Goal: Transaction & Acquisition: Purchase product/service

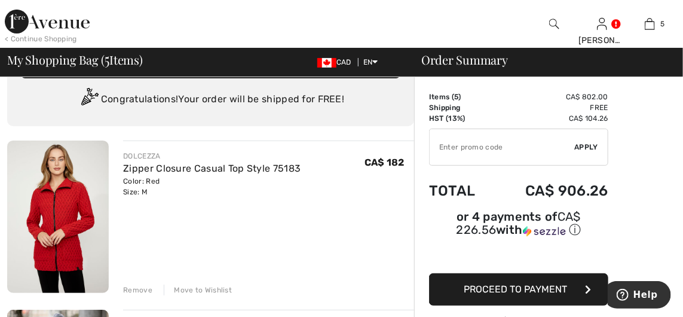
scroll to position [34, 0]
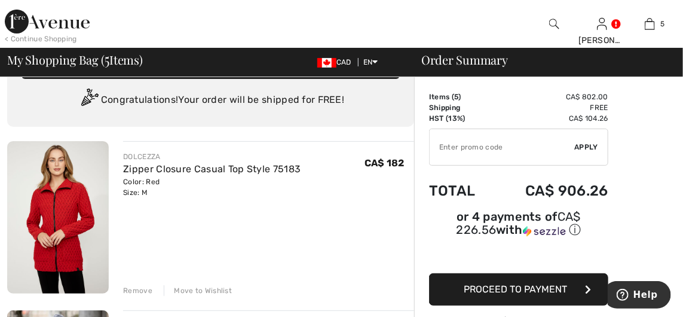
click at [75, 210] on img at bounding box center [58, 217] width 102 height 152
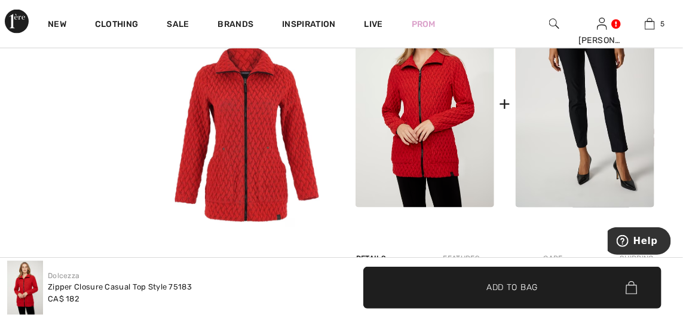
scroll to position [605, 0]
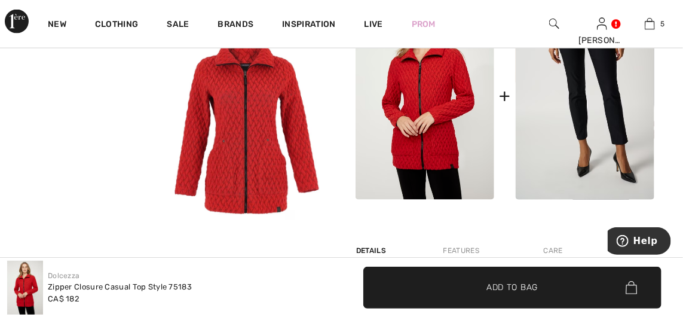
click at [576, 126] on img at bounding box center [585, 96] width 139 height 209
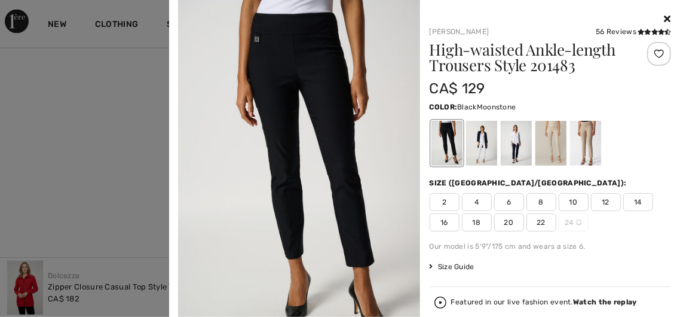
click at [552, 148] on div at bounding box center [550, 143] width 31 height 45
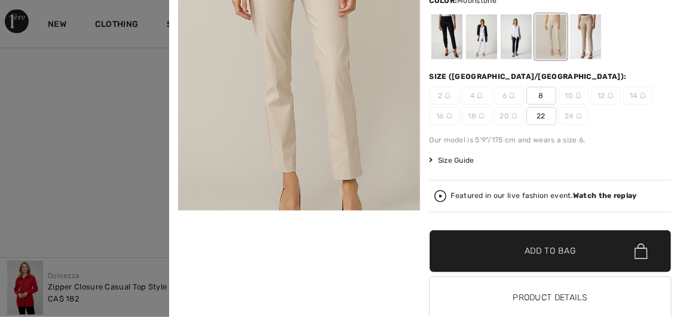
scroll to position [134, 0]
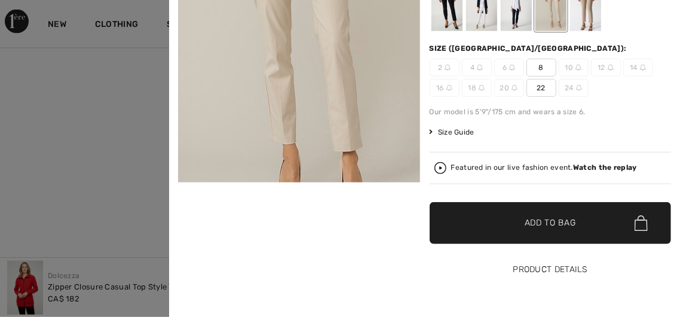
click at [549, 268] on button "Product Details" at bounding box center [551, 270] width 242 height 42
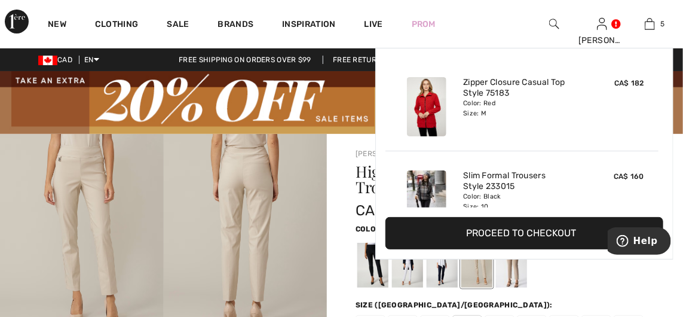
click at [657, 22] on link "5" at bounding box center [649, 24] width 47 height 14
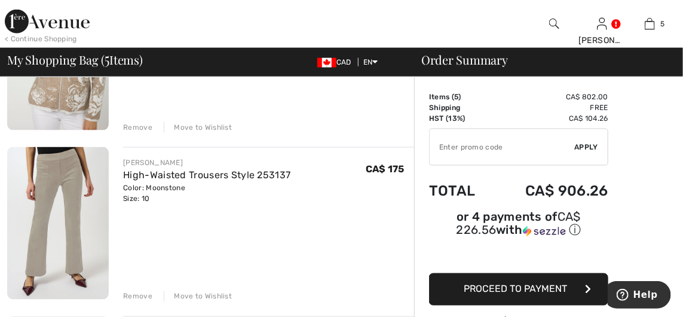
scroll to position [534, 0]
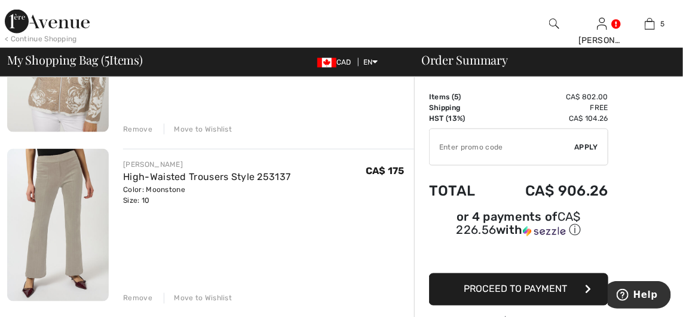
click at [132, 297] on div "Remove" at bounding box center [137, 298] width 29 height 11
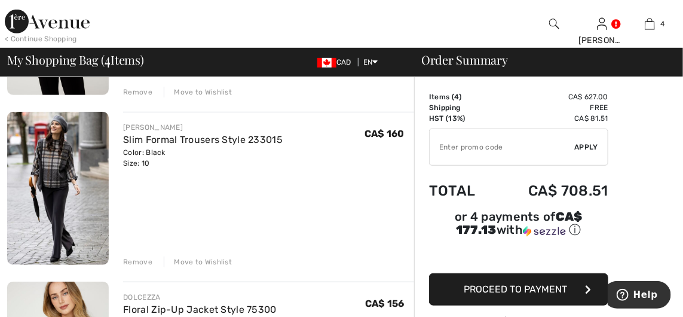
scroll to position [229, 0]
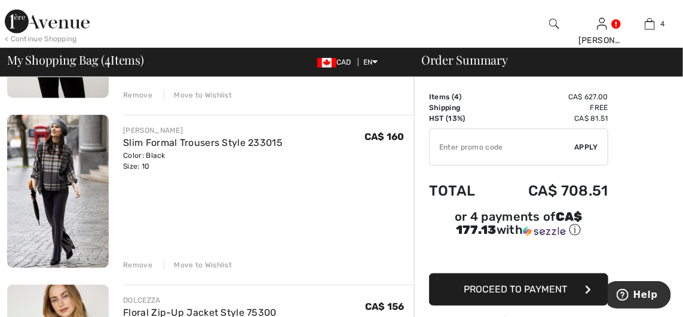
click at [95, 185] on img at bounding box center [58, 191] width 102 height 152
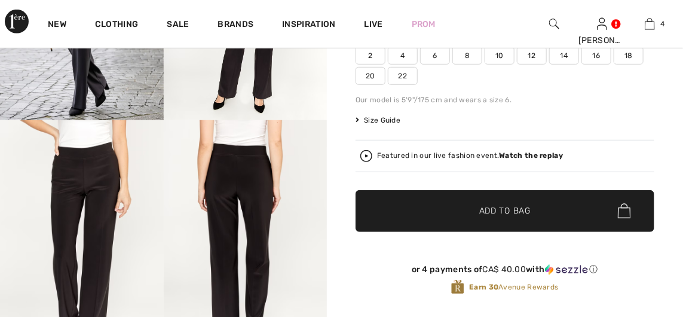
checkbox input "true"
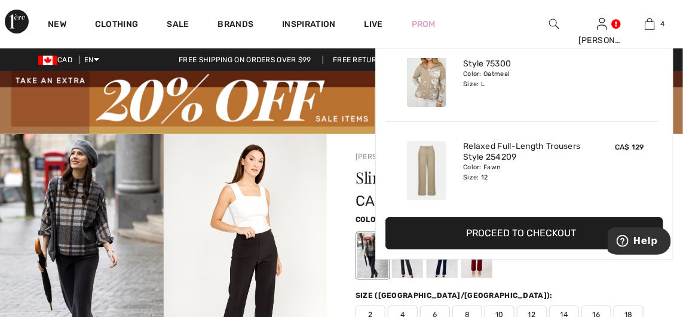
scroll to position [222, 0]
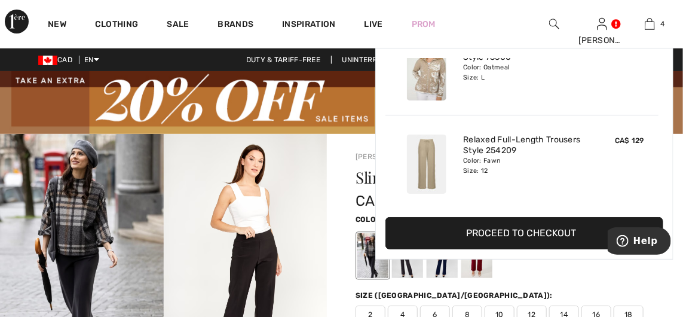
click at [652, 18] on img at bounding box center [650, 24] width 10 height 14
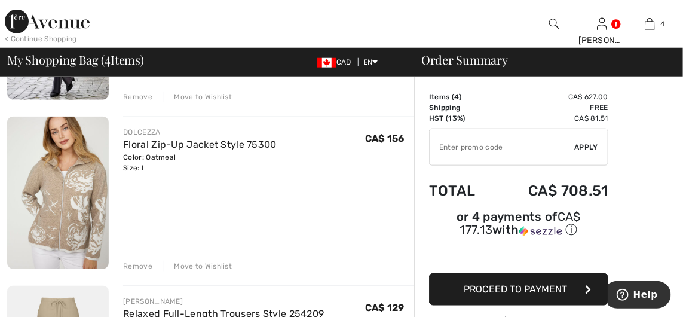
scroll to position [400, 0]
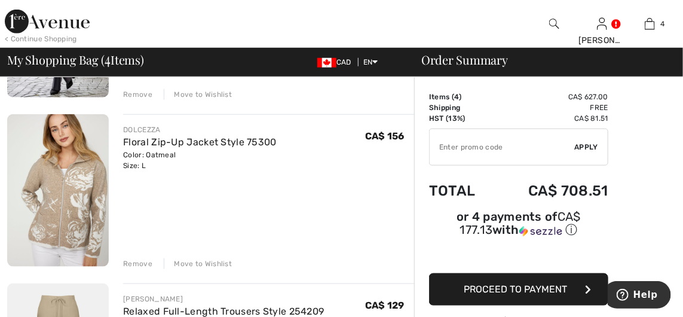
click at [74, 207] on img at bounding box center [58, 190] width 102 height 152
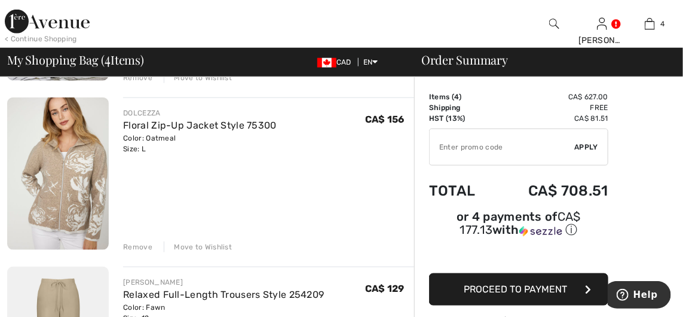
scroll to position [450, 0]
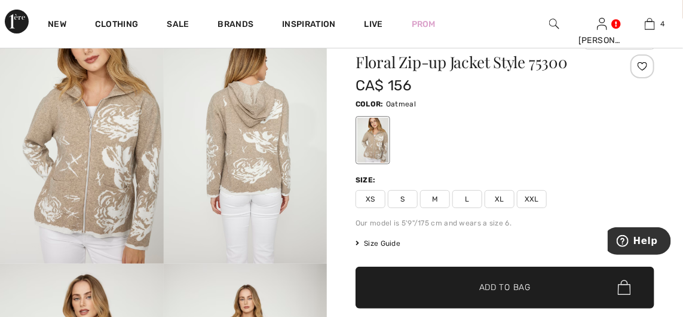
scroll to position [115, 0]
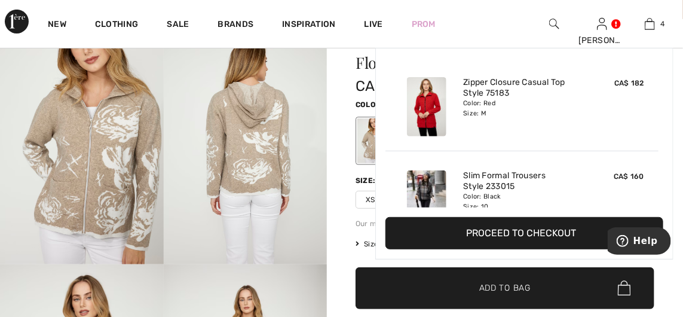
click at [653, 20] on img at bounding box center [650, 24] width 10 height 14
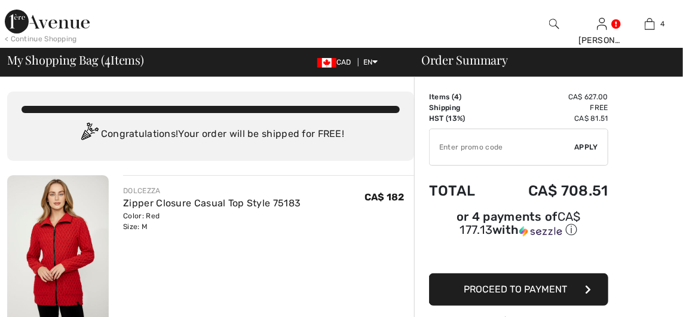
checkbox input "true"
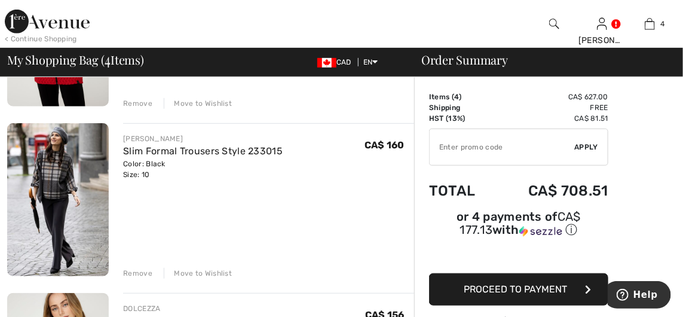
scroll to position [222, 0]
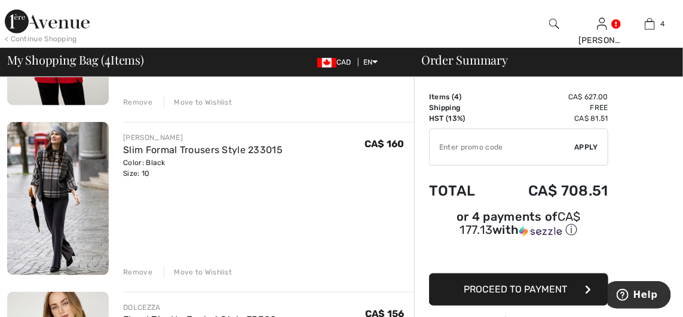
click at [130, 267] on div "Remove" at bounding box center [137, 272] width 29 height 11
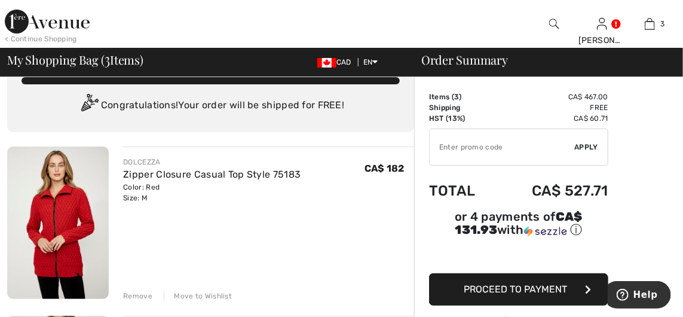
scroll to position [28, 0]
